Goal: Feedback & Contribution: Submit feedback/report problem

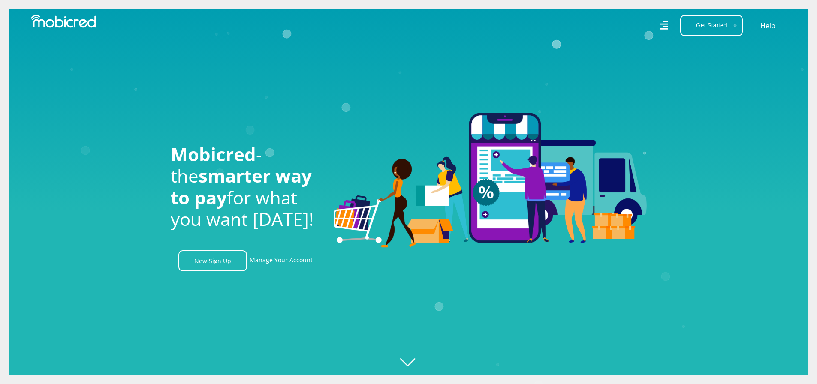
scroll to position [0, 611]
click at [291, 260] on link "Manage Your Account" at bounding box center [281, 260] width 63 height 21
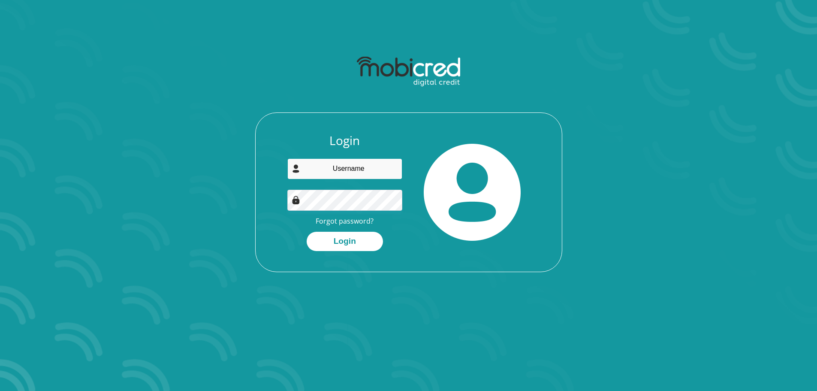
click at [346, 161] on input "email" at bounding box center [344, 168] width 115 height 21
type input "[EMAIL_ADDRESS][DOMAIN_NAME]"
click at [307, 232] on button "Login" at bounding box center [345, 241] width 76 height 19
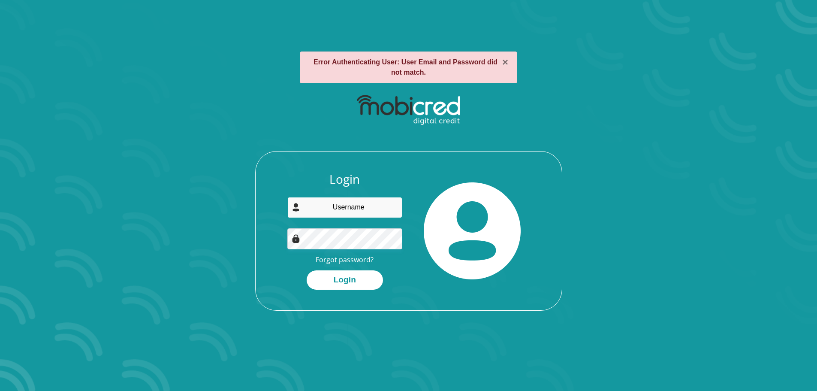
click at [353, 204] on input "email" at bounding box center [344, 207] width 115 height 21
type input "molezoe@gmail.com"
click at [307, 270] on button "Login" at bounding box center [345, 279] width 76 height 19
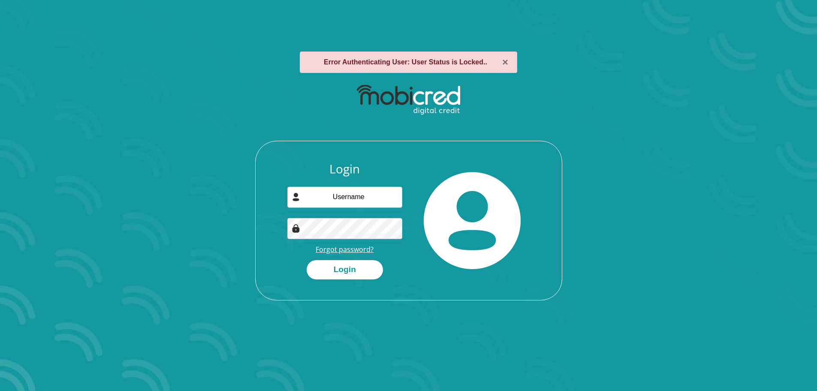
click at [353, 250] on link "Forgot password?" at bounding box center [345, 248] width 58 height 9
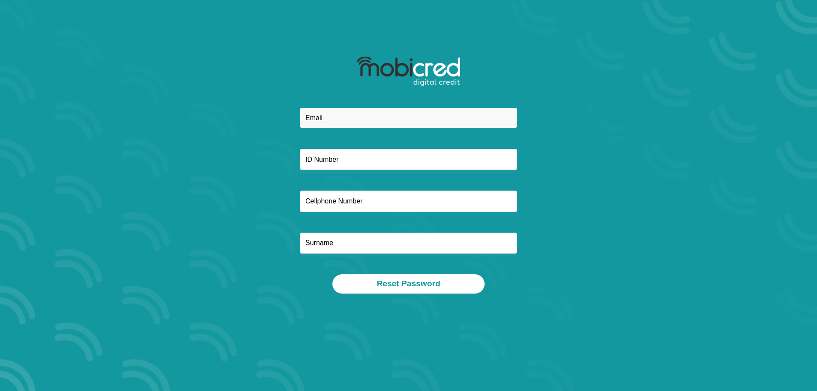
click at [327, 114] on input "email" at bounding box center [408, 117] width 217 height 21
type input "[EMAIL_ADDRESS][DOMAIN_NAME]"
type input "7185538740"
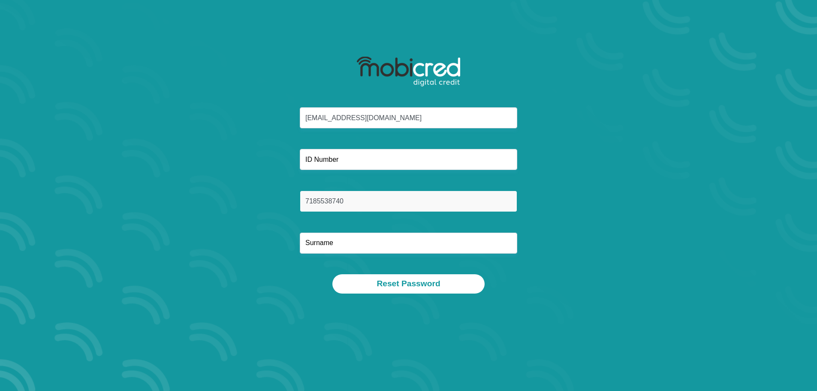
type input "Moultrie"
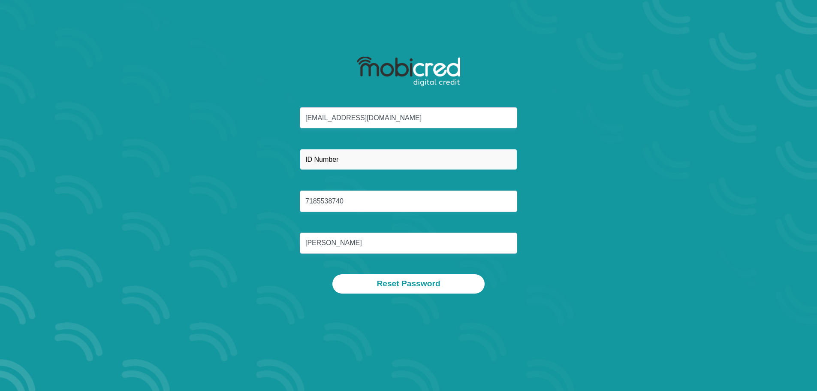
click at [358, 155] on input "text" at bounding box center [408, 159] width 217 height 21
type input "8508085274086"
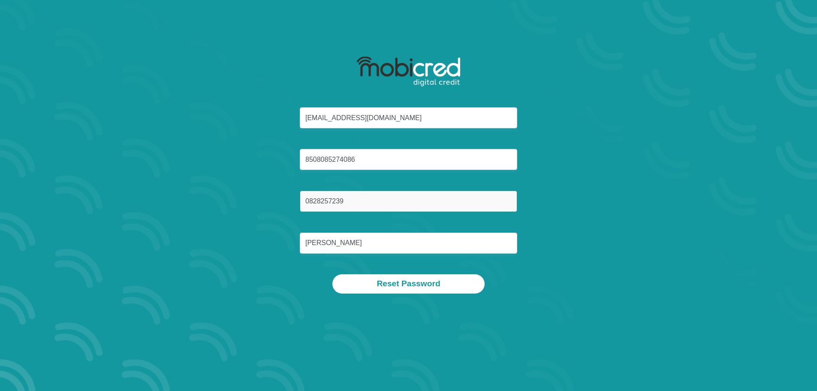
type input "0828257239"
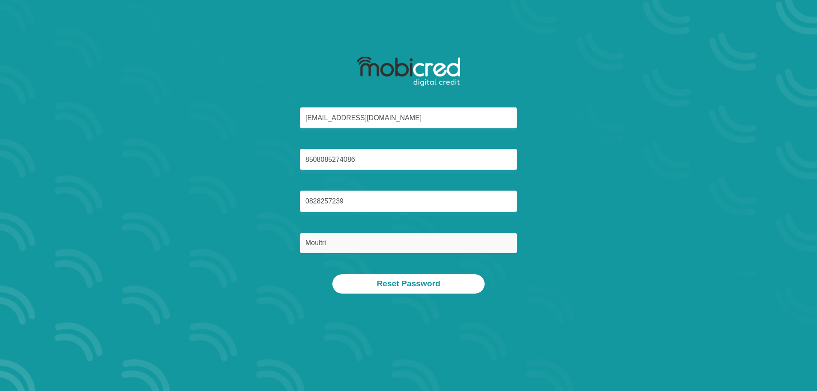
type input "Moultrie"
click at [253, 328] on section "molezoe@gmail.com 8508085274086 0828257239 Moultrie Reset Password" at bounding box center [408, 195] width 817 height 391
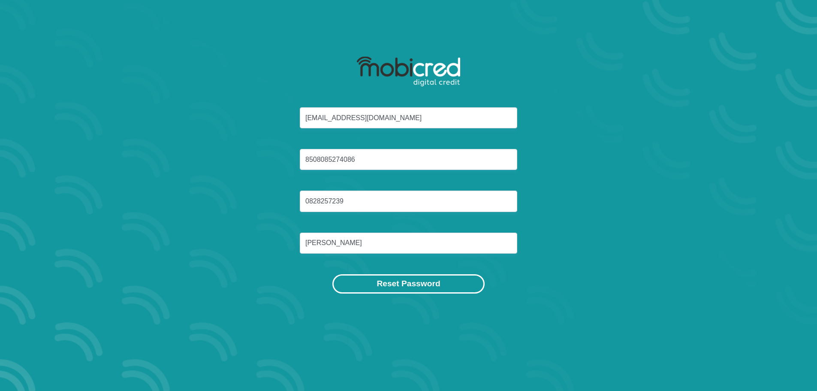
click at [417, 283] on button "Reset Password" at bounding box center [408, 283] width 152 height 19
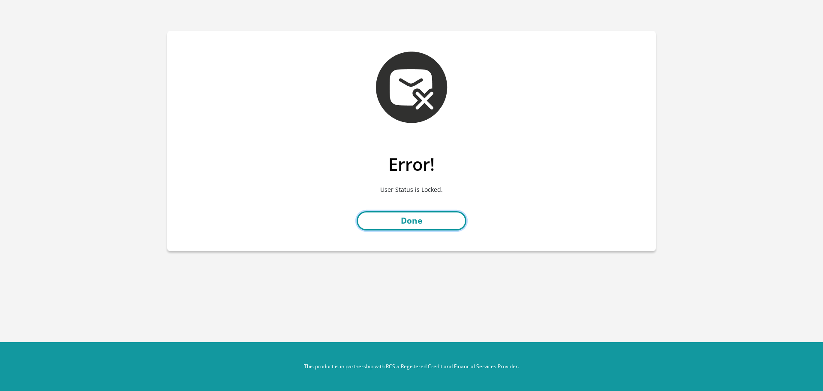
click at [412, 227] on link "Done" at bounding box center [412, 220] width 110 height 19
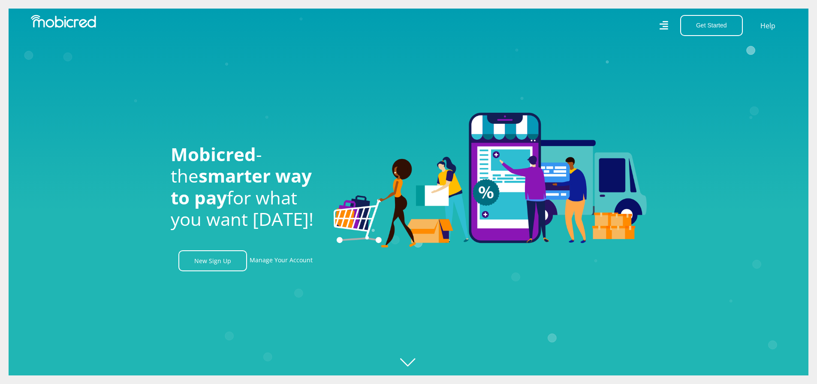
click at [665, 26] on icon at bounding box center [663, 25] width 9 height 9
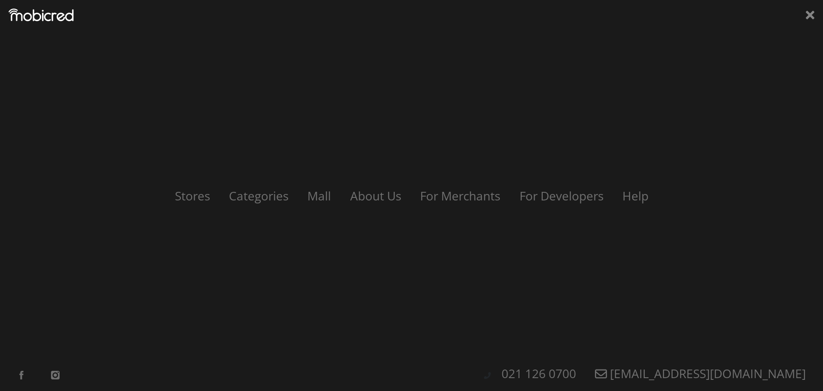
scroll to position [0, 611]
click at [665, 26] on div "Stores Categories Mall About Us For Merchants For Developers Help Sign Up Sign …" at bounding box center [411, 195] width 823 height 391
click at [805, 10] on div "Stores Categories Mall About Us For Merchants For Developers Help Sign Up Sign …" at bounding box center [411, 195] width 823 height 391
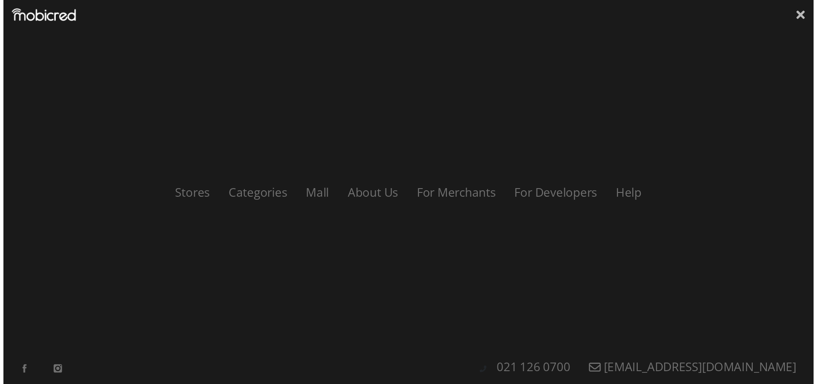
scroll to position [0, 1100]
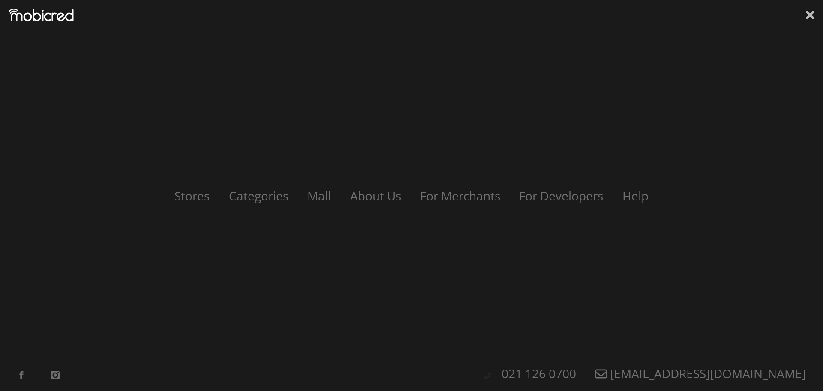
click at [812, 20] on icon at bounding box center [810, 15] width 9 height 13
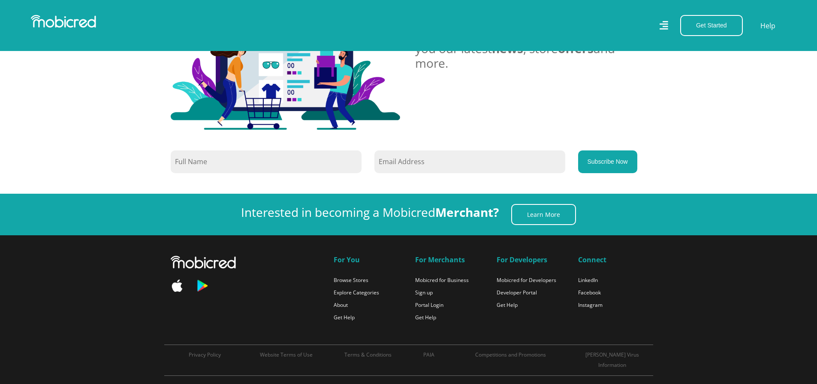
scroll to position [1865, 6]
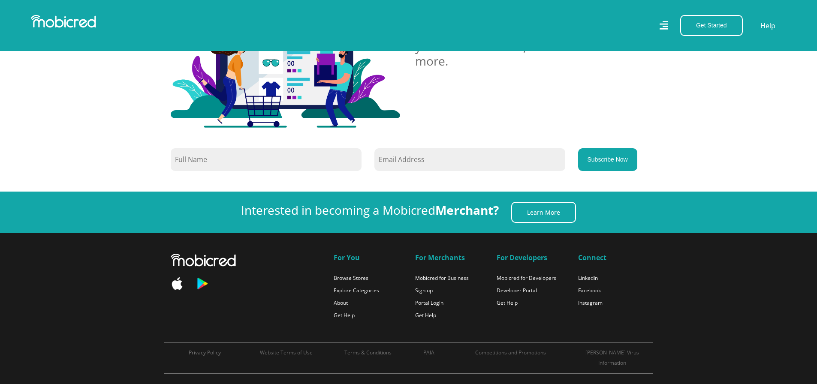
drag, startPoint x: 674, startPoint y: 92, endPoint x: 686, endPoint y: 101, distance: 15.1
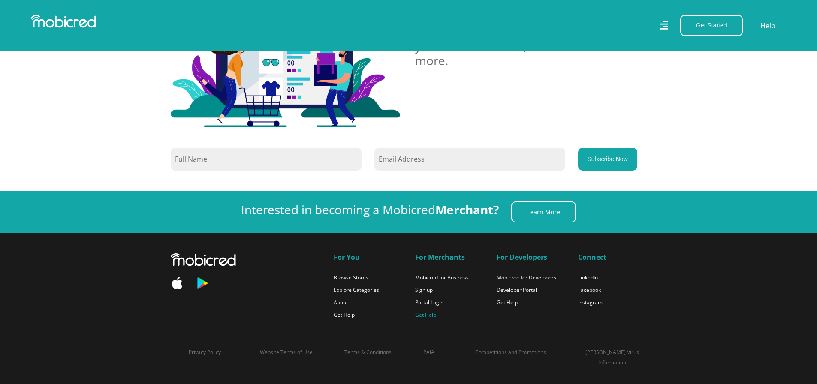
scroll to position [0, 1588]
click at [334, 311] on link "Get Help" at bounding box center [344, 314] width 21 height 7
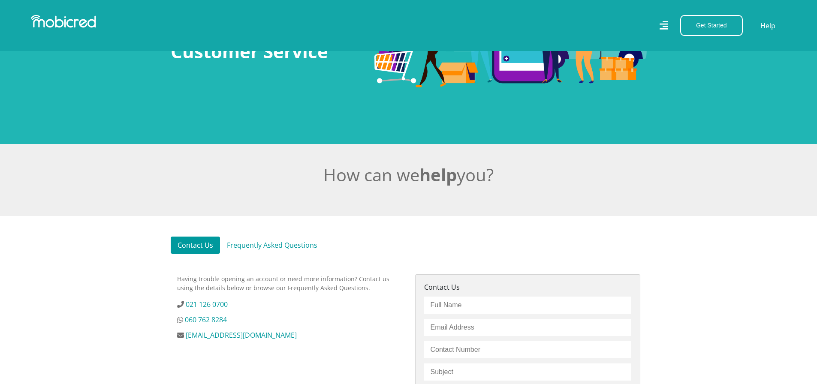
scroll to position [93, 6]
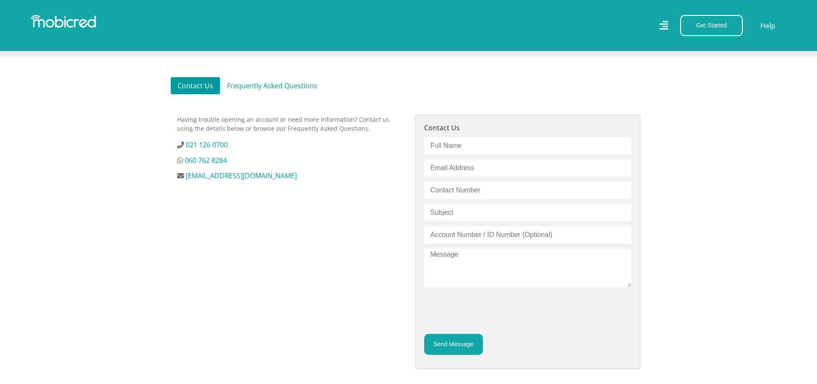
drag, startPoint x: 479, startPoint y: 262, endPoint x: 402, endPoint y: 220, distance: 88.4
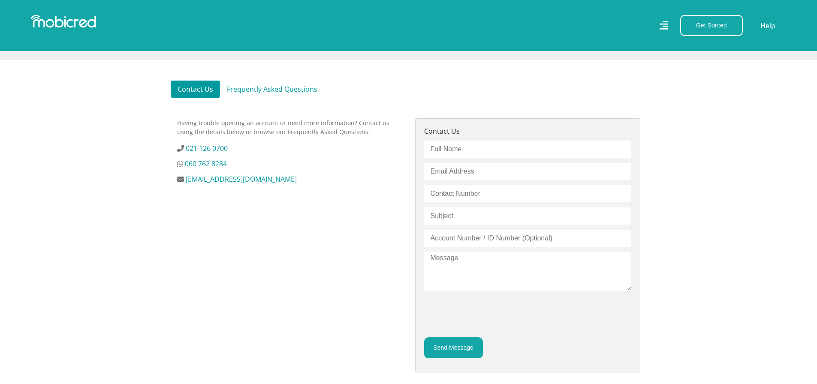
click at [268, 83] on section "Contact Us Frequently Asked Questions Having trouble opening an account or need…" at bounding box center [408, 237] width 817 height 354
click at [259, 95] on link "Frequently Asked Questions" at bounding box center [272, 89] width 104 height 17
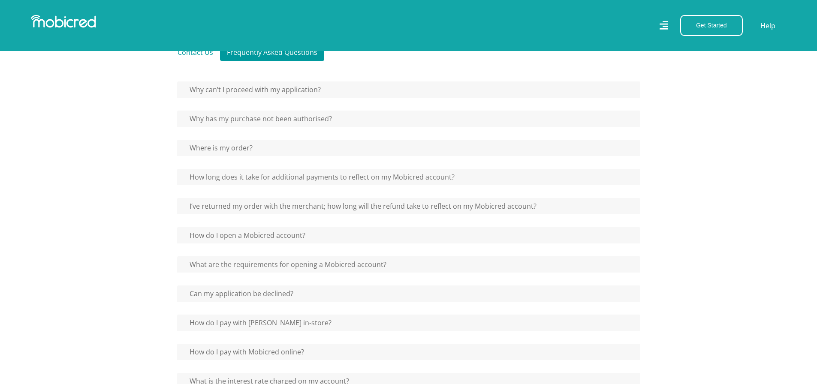
scroll to position [284, 0]
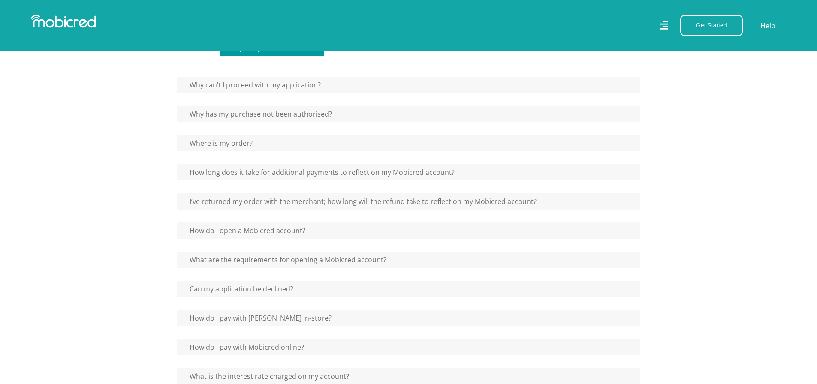
drag, startPoint x: 682, startPoint y: 198, endPoint x: 677, endPoint y: 204, distance: 7.6
click at [533, 176] on h5 "How long does it take for additional payments to reflect on my Mobicred account?" at bounding box center [408, 172] width 463 height 16
click at [294, 160] on div "Why can’t I proceed with my application? Please ensure that you complete the ap…" at bounding box center [408, 391] width 463 height 629
click at [281, 176] on button "How long does it take for additional payments to reflect on my Mobicred account?" at bounding box center [318, 172] width 283 height 16
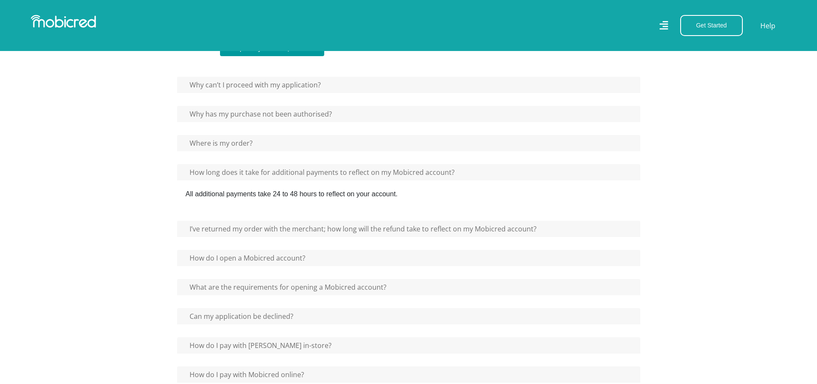
drag, startPoint x: 243, startPoint y: 194, endPoint x: 412, endPoint y: 202, distance: 169.1
click at [407, 202] on div "All additional payments take 24 to 48 hours to reflect on your account." at bounding box center [408, 193] width 463 height 27
click at [412, 202] on div "All additional payments take 24 to 48 hours to reflect on your account." at bounding box center [408, 193] width 463 height 27
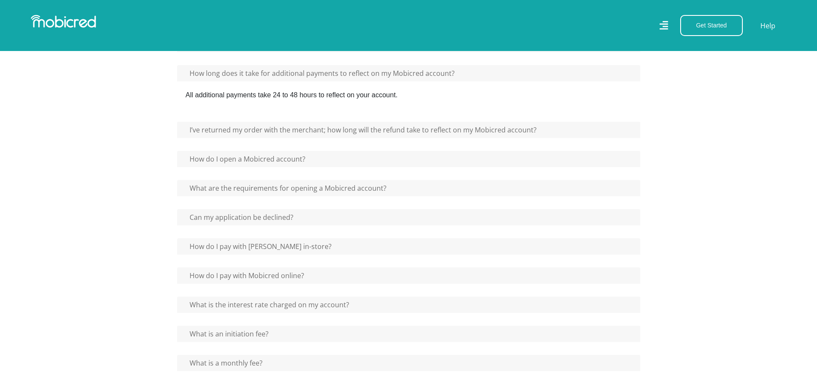
drag, startPoint x: 693, startPoint y: 188, endPoint x: 688, endPoint y: 199, distance: 12.5
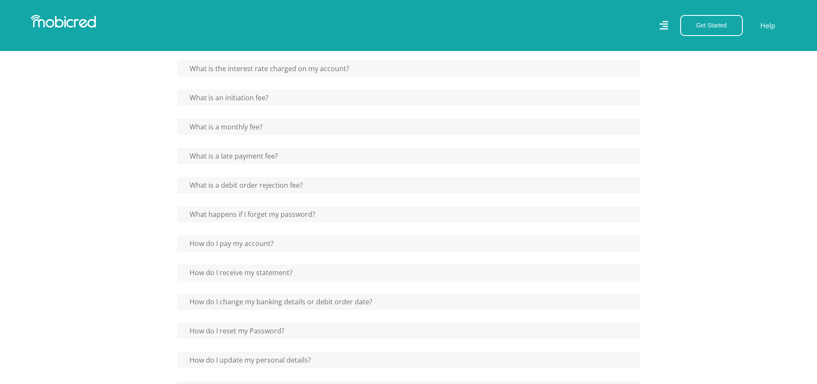
drag, startPoint x: 658, startPoint y: 224, endPoint x: 656, endPoint y: 240, distance: 15.6
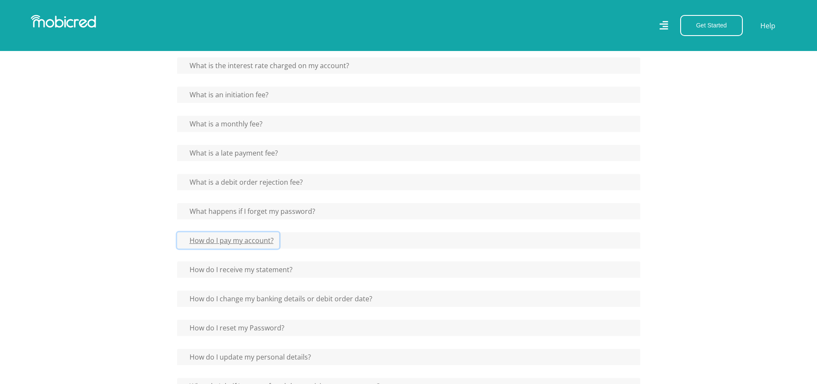
click at [235, 249] on button "How do I pay my account?" at bounding box center [228, 240] width 102 height 16
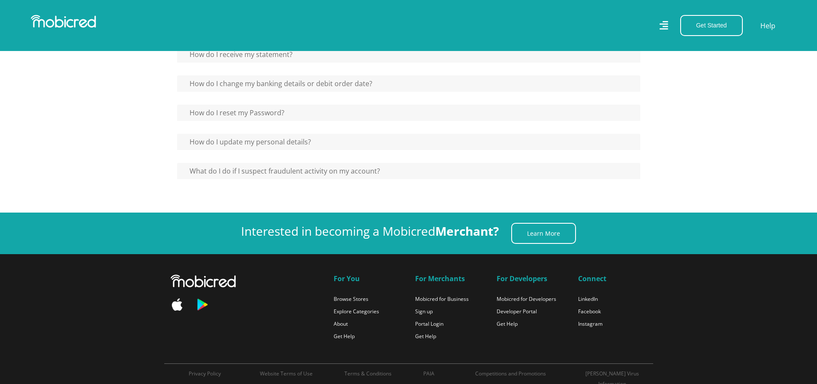
scroll to position [886, 0]
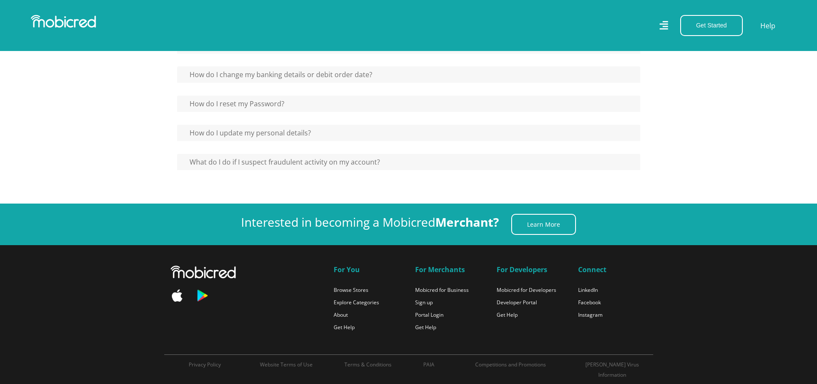
drag, startPoint x: 674, startPoint y: 220, endPoint x: 668, endPoint y: 238, distance: 19.8
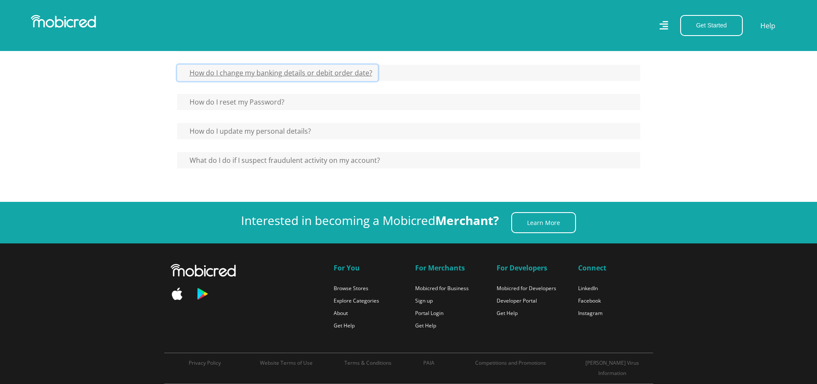
click at [250, 78] on button "How do I change my banking details or debit order date?" at bounding box center [277, 73] width 201 height 16
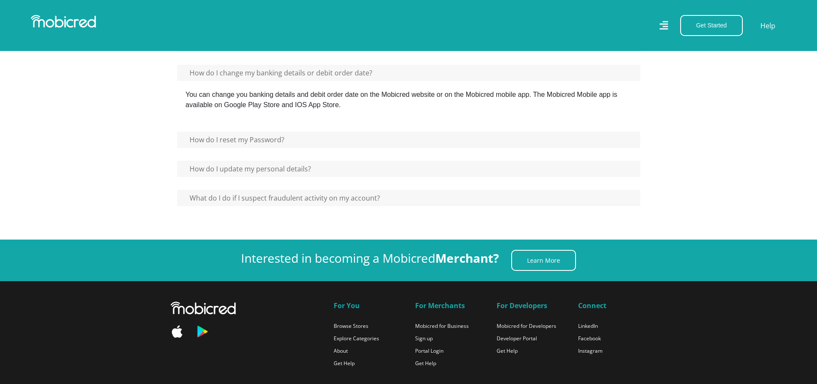
drag, startPoint x: 377, startPoint y: 111, endPoint x: 186, endPoint y: 101, distance: 191.9
click at [186, 101] on div "You can change you banking details and debit order date on the Mobicred website…" at bounding box center [408, 100] width 463 height 38
click at [183, 102] on div "You can change you banking details and debit order date on the Mobicred website…" at bounding box center [408, 100] width 463 height 38
click at [768, 26] on link "Help" at bounding box center [768, 25] width 18 height 12
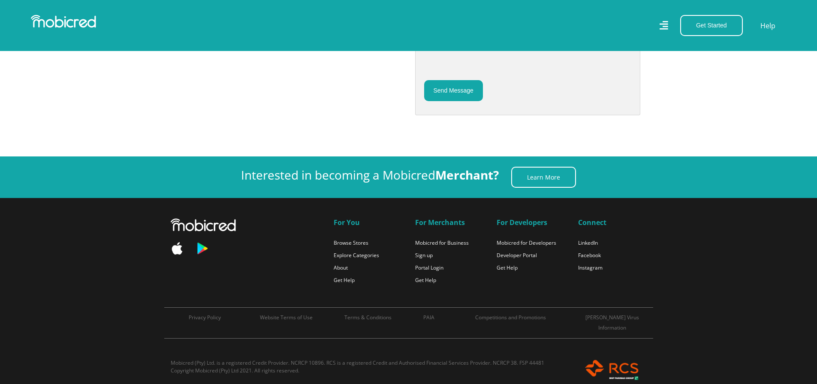
scroll to position [498, 0]
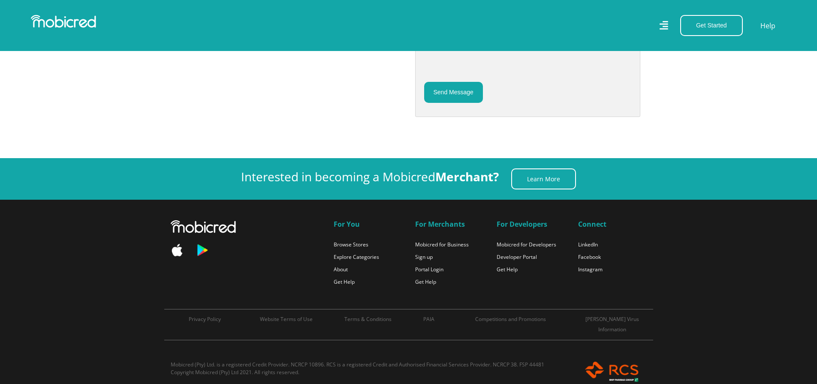
drag, startPoint x: 280, startPoint y: 180, endPoint x: 193, endPoint y: 176, distance: 86.7
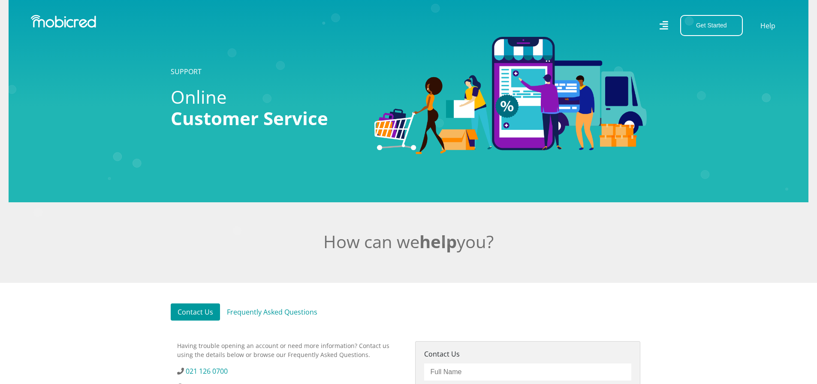
scroll to position [0, 0]
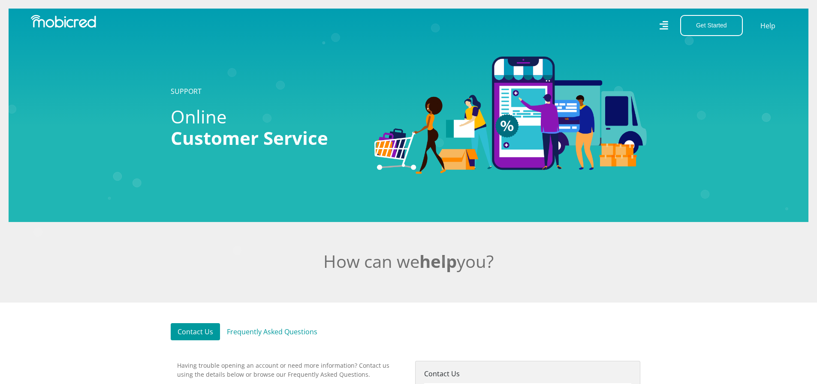
drag, startPoint x: 648, startPoint y: 310, endPoint x: 653, endPoint y: 195, distance: 115.0
click at [78, 27] on img at bounding box center [63, 21] width 65 height 13
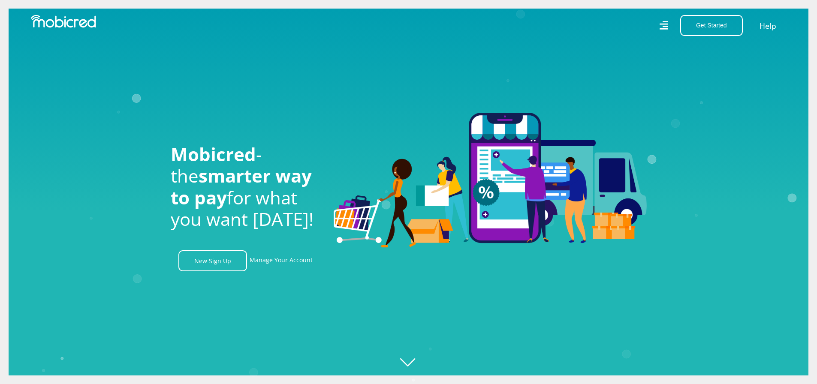
scroll to position [0, 611]
click at [768, 24] on link "Help" at bounding box center [768, 25] width 18 height 12
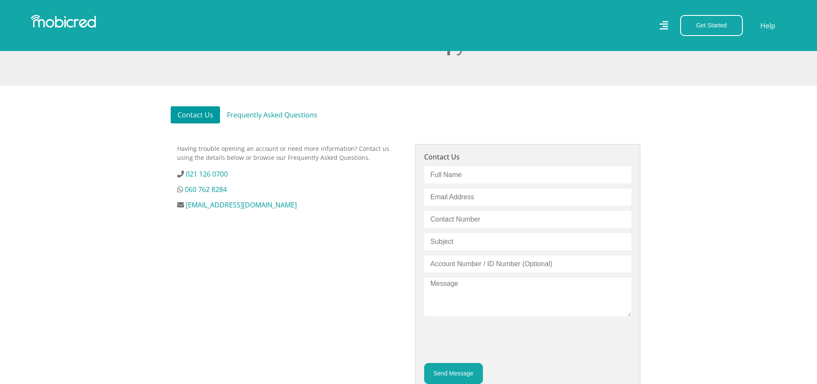
scroll to position [236, 0]
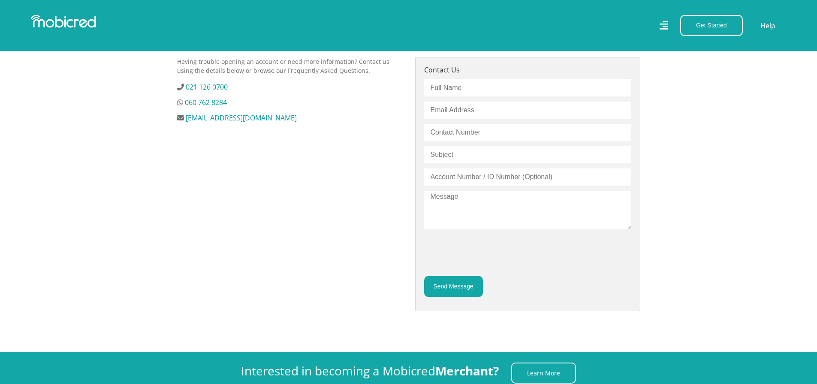
drag, startPoint x: 569, startPoint y: 157, endPoint x: 478, endPoint y: 164, distance: 90.7
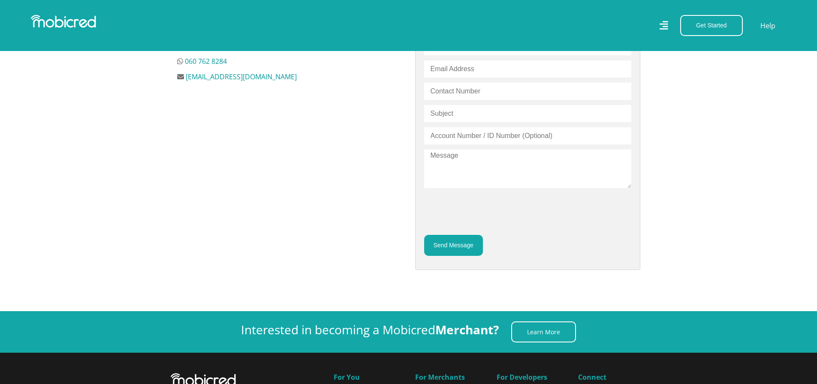
scroll to position [347, 0]
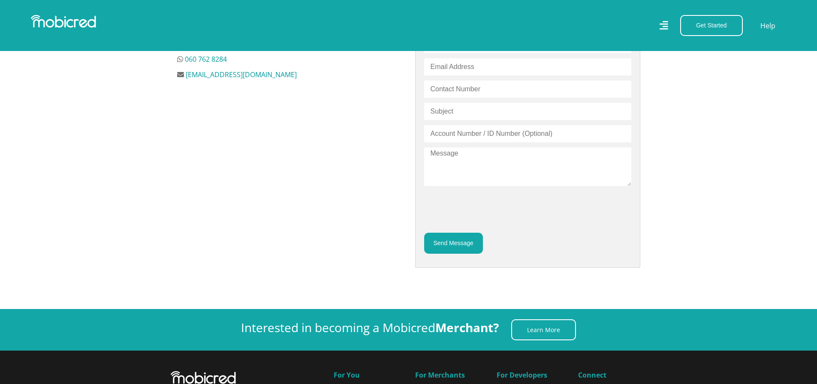
click at [491, 137] on input "text" at bounding box center [527, 133] width 207 height 17
paste input "1000101250"
type input "1000101250"
click at [454, 53] on input "text" at bounding box center [527, 44] width 207 height 17
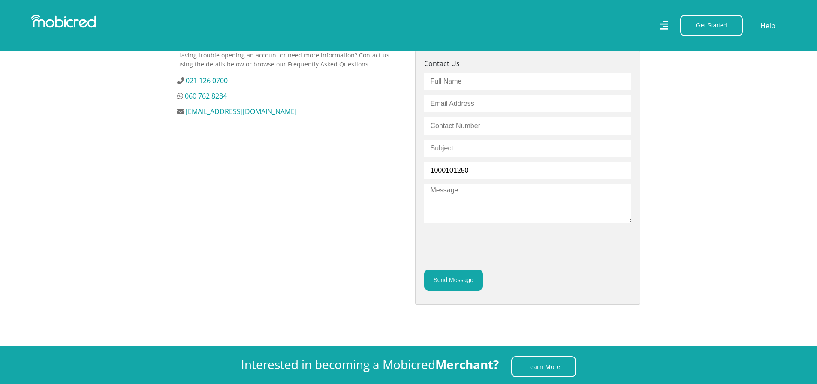
scroll to position [270, 0]
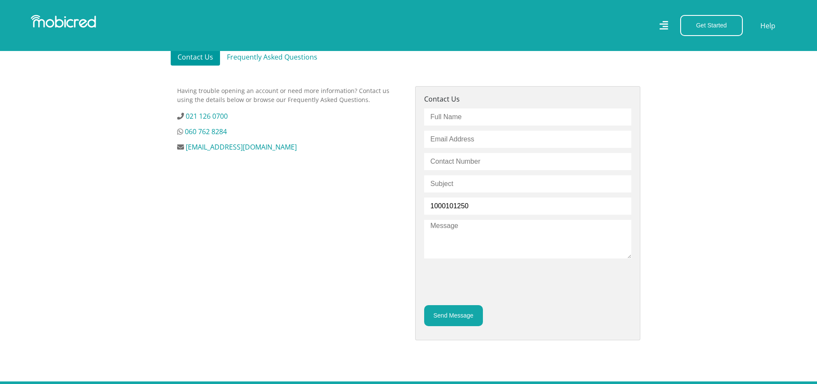
drag, startPoint x: 363, startPoint y: 117, endPoint x: 368, endPoint y: 91, distance: 26.7
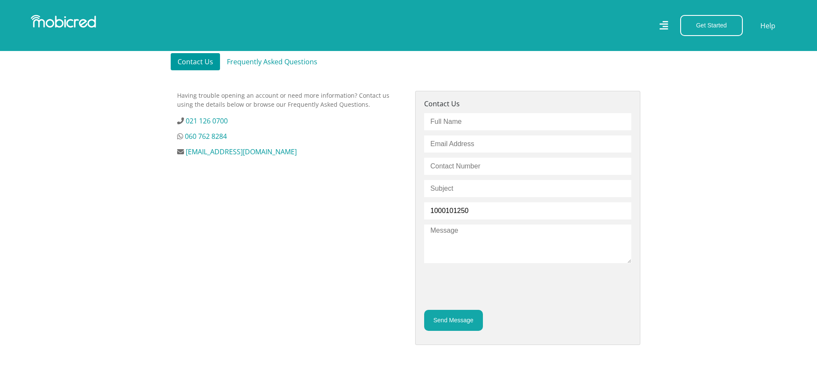
click at [452, 127] on input "text" at bounding box center [527, 121] width 207 height 17
type input "[PERSON_NAME]"
type input "[EMAIL_ADDRESS][DOMAIN_NAME]"
type input "0828257239"
type input "Pay off balance"
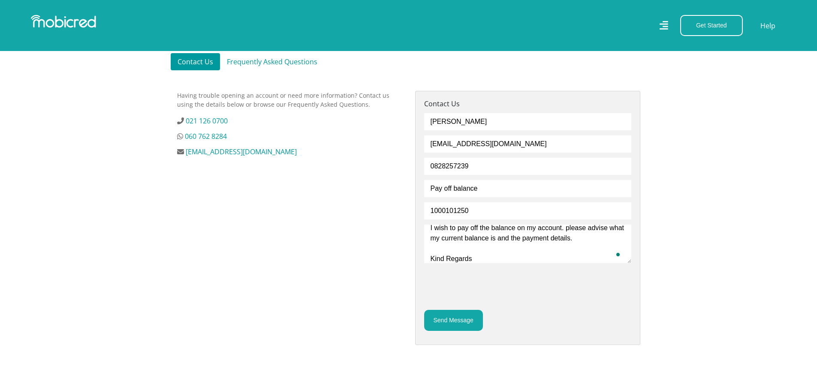
scroll to position [33, 0]
type textarea "Good Day, I wish to pay off the balance on my account. please advise what my cu…"
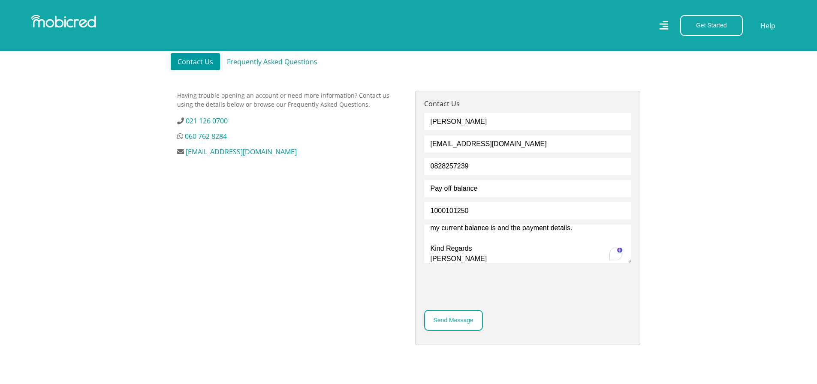
click at [445, 321] on button "Send Message" at bounding box center [453, 320] width 59 height 21
